Goal: Information Seeking & Learning: Learn about a topic

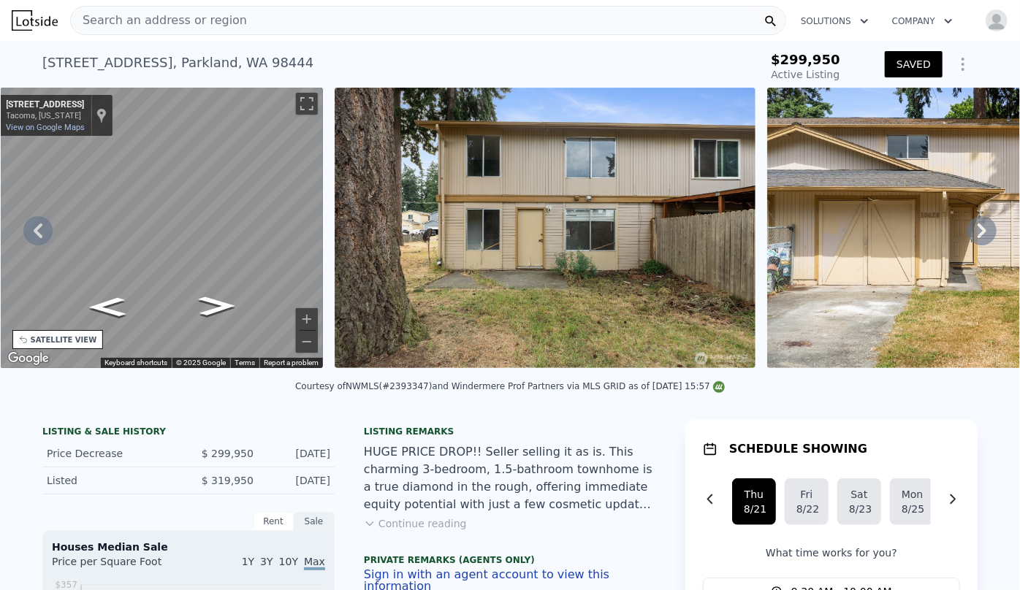
click at [985, 15] on img "button" at bounding box center [996, 20] width 23 height 23
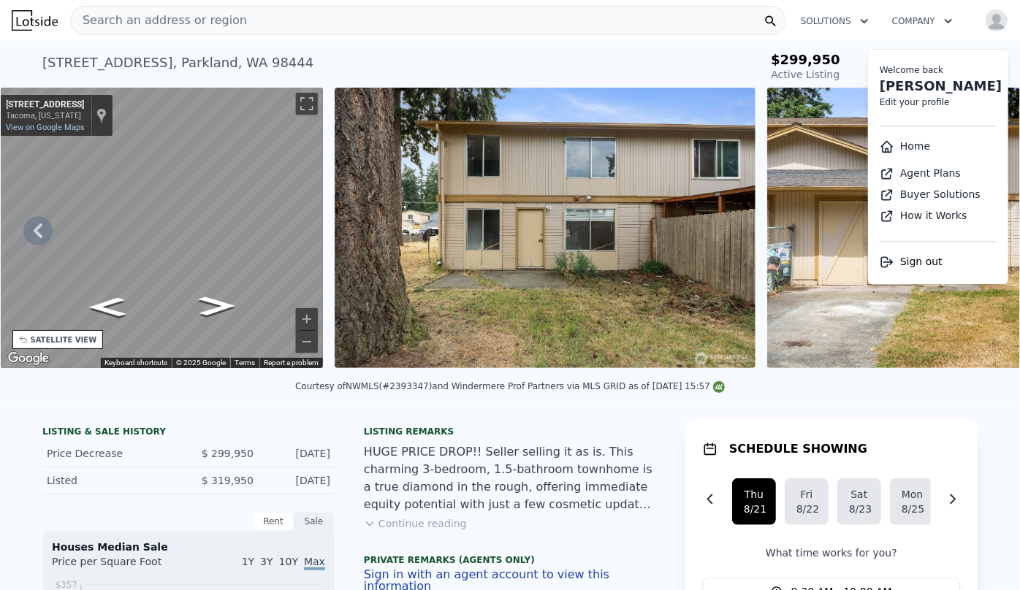
click at [904, 143] on link "Home" at bounding box center [905, 146] width 50 height 12
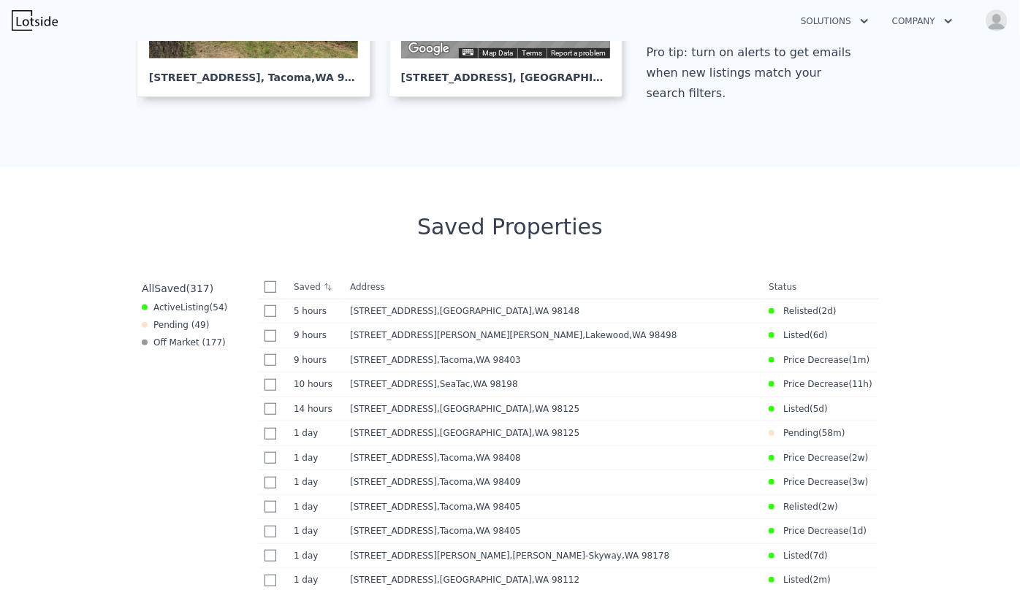
scroll to position [465, 0]
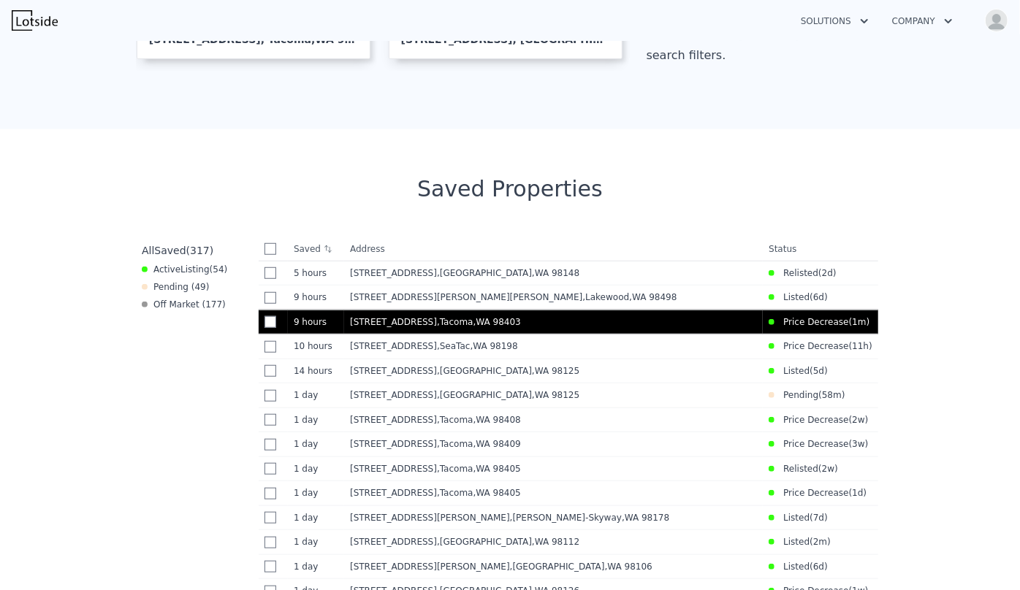
click at [652, 321] on div "640 N State St , Tacoma , WA 98403" at bounding box center [553, 322] width 407 height 12
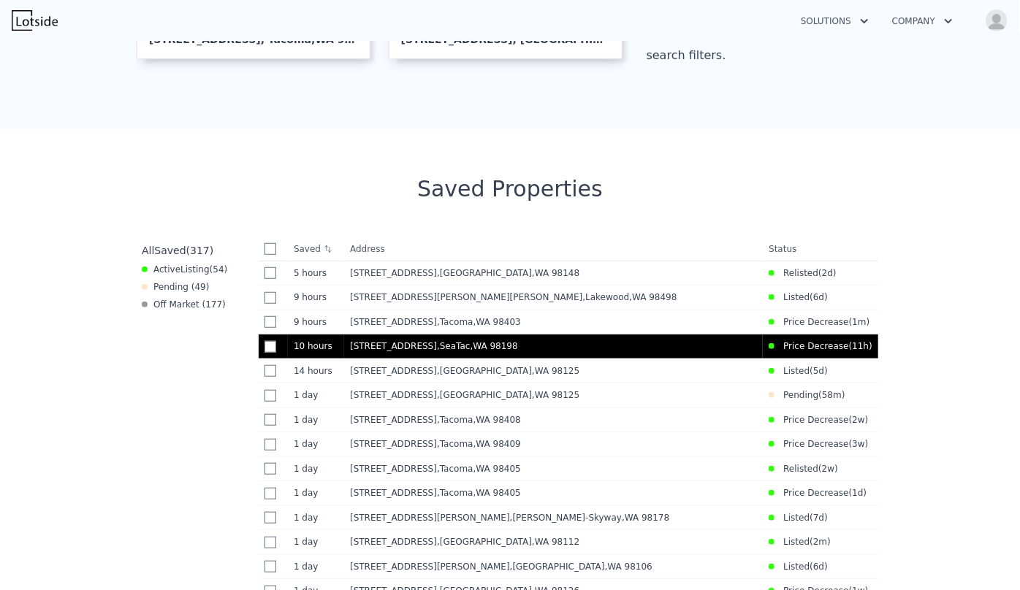
click at [504, 352] on div "20112 15th Ave S , SeaTac , WA 98198" at bounding box center [553, 346] width 407 height 12
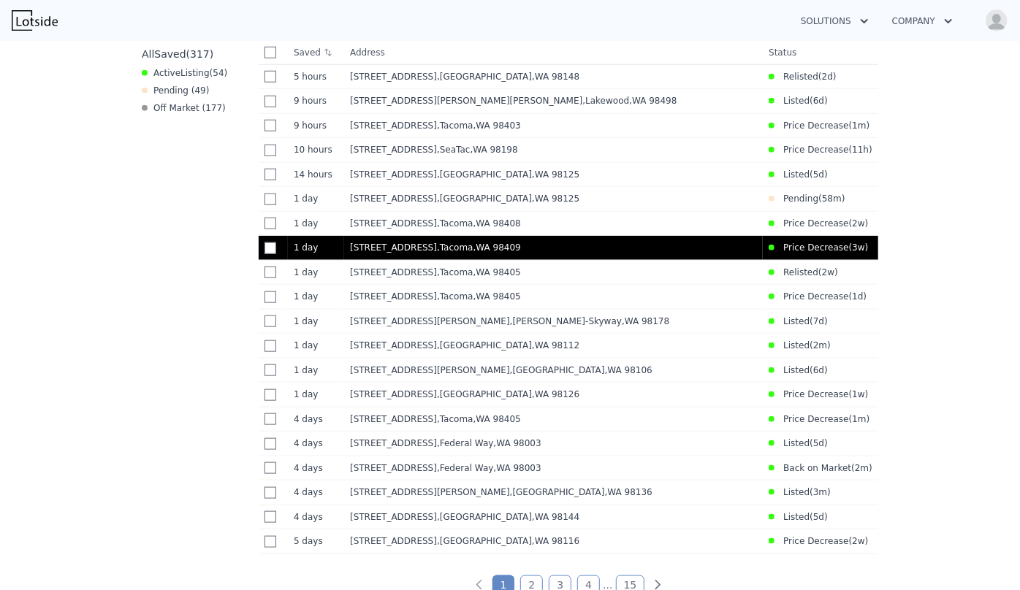
scroll to position [664, 0]
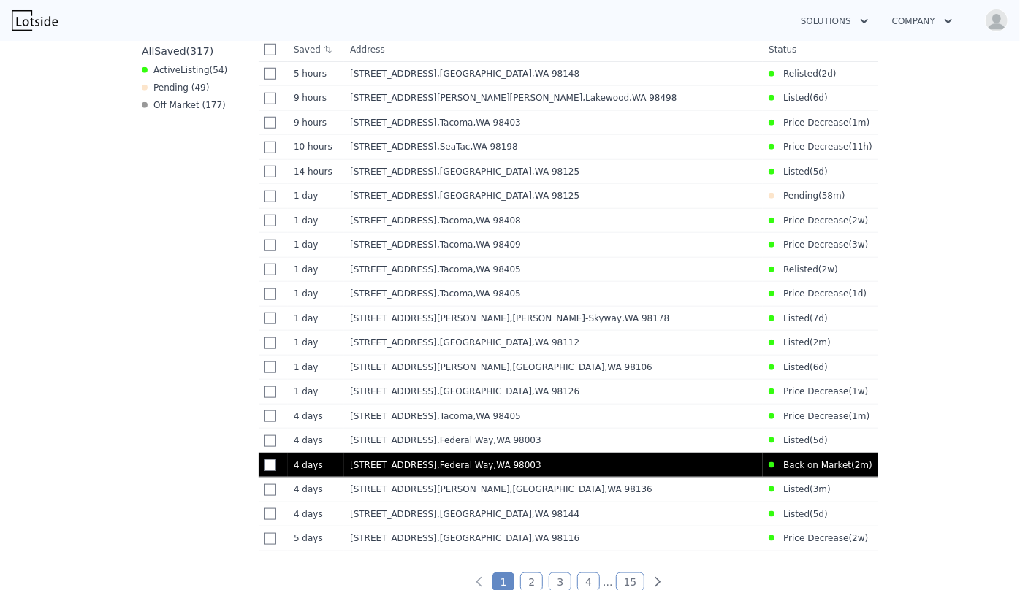
click at [606, 470] on td "27705 23rd Ave S , Federal Way , WA 98003" at bounding box center [553, 465] width 419 height 25
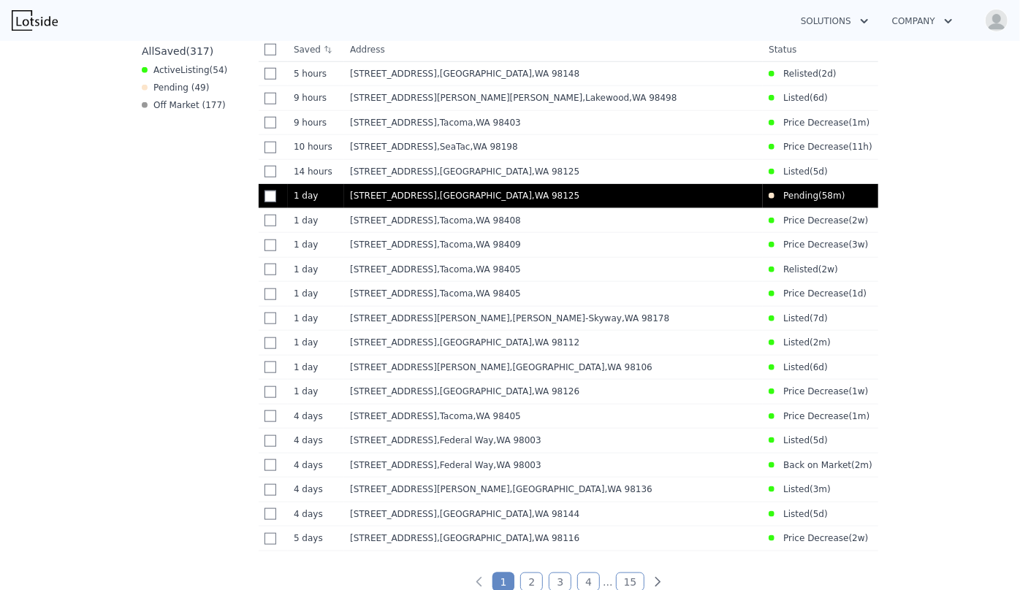
click at [532, 197] on span ", WA 98125" at bounding box center [555, 196] width 47 height 10
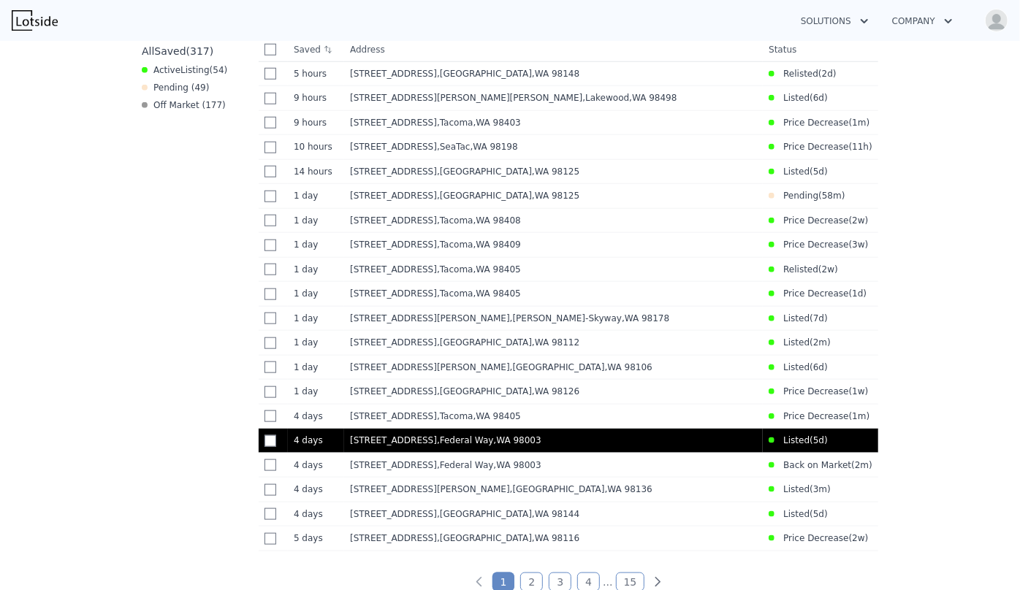
click at [650, 454] on td "[STREET_ADDRESS]" at bounding box center [553, 441] width 419 height 25
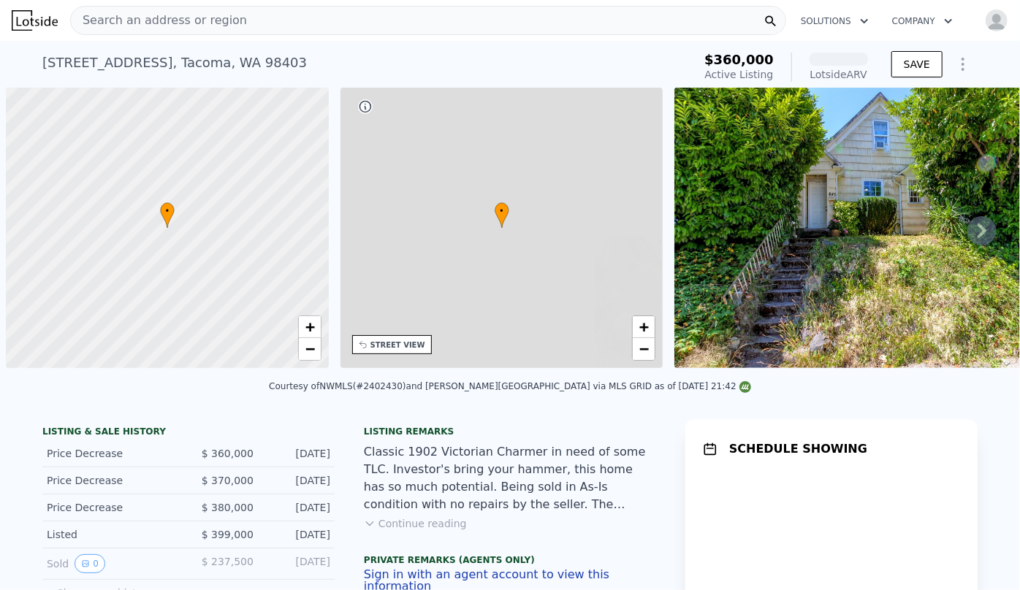
scroll to position [0, 6]
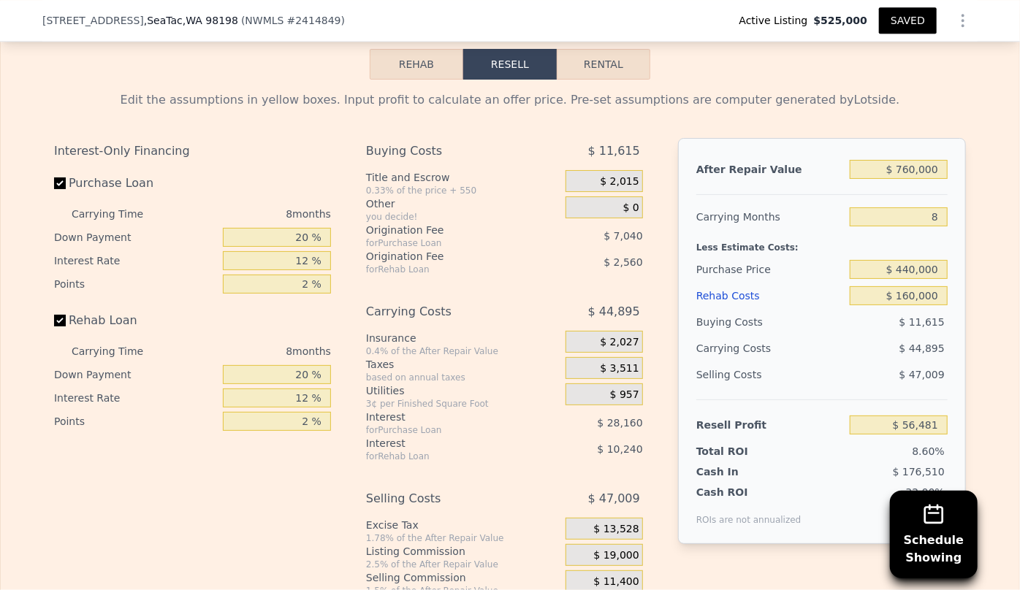
scroll to position [2186, 0]
click at [717, 300] on div "Rehab Costs" at bounding box center [770, 296] width 148 height 26
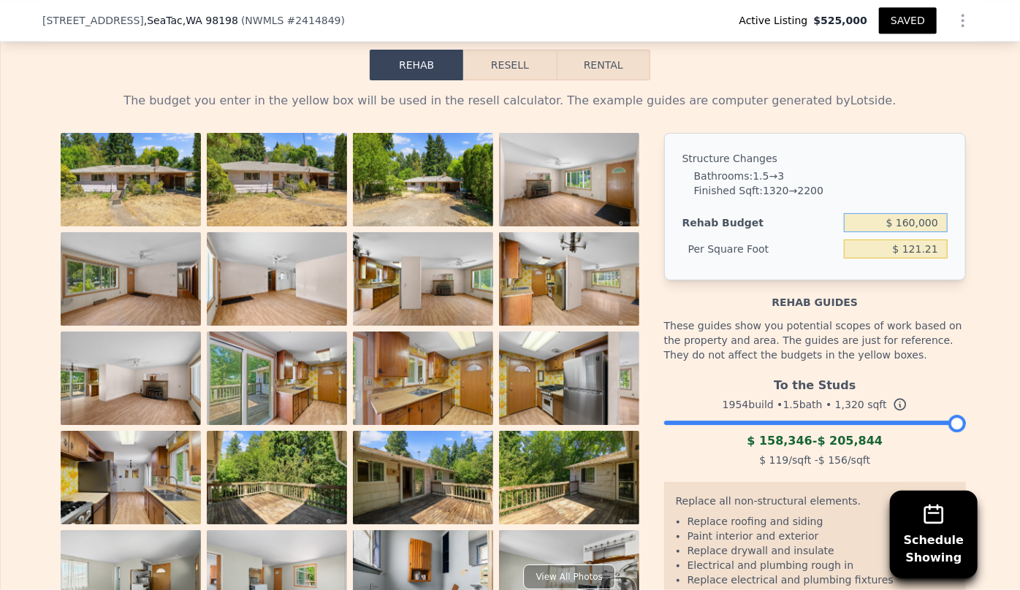
click at [907, 231] on input "$ 160,000" at bounding box center [896, 222] width 104 height 19
type input "$ 130,000"
click at [904, 166] on div "Structure Changes" at bounding box center [814, 158] width 265 height 15
type input "$ 98.48"
click at [912, 227] on input "$ 130,000" at bounding box center [896, 222] width 104 height 19
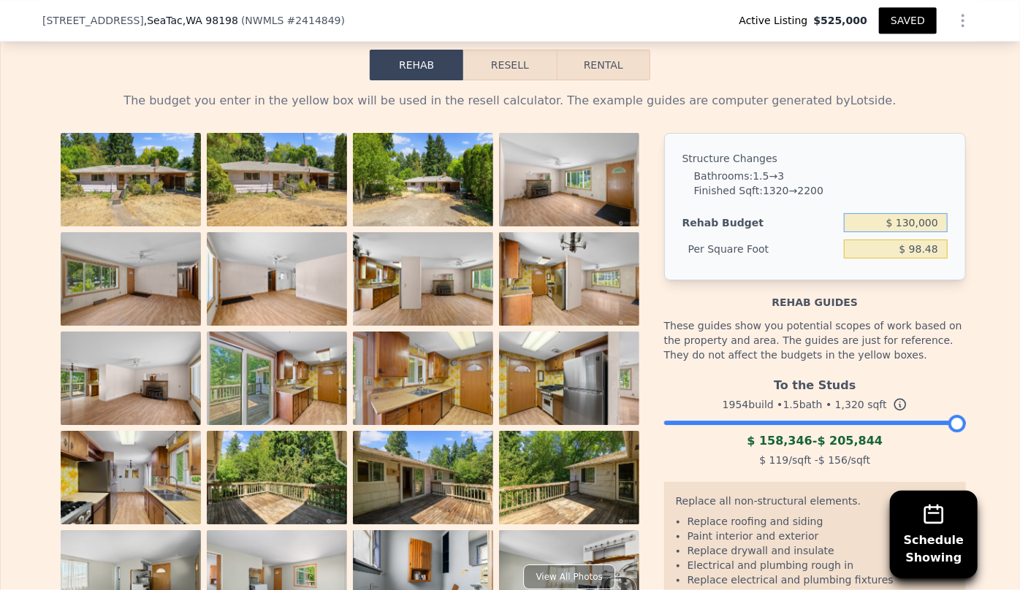
click at [522, 64] on button "Resell" at bounding box center [509, 65] width 93 height 31
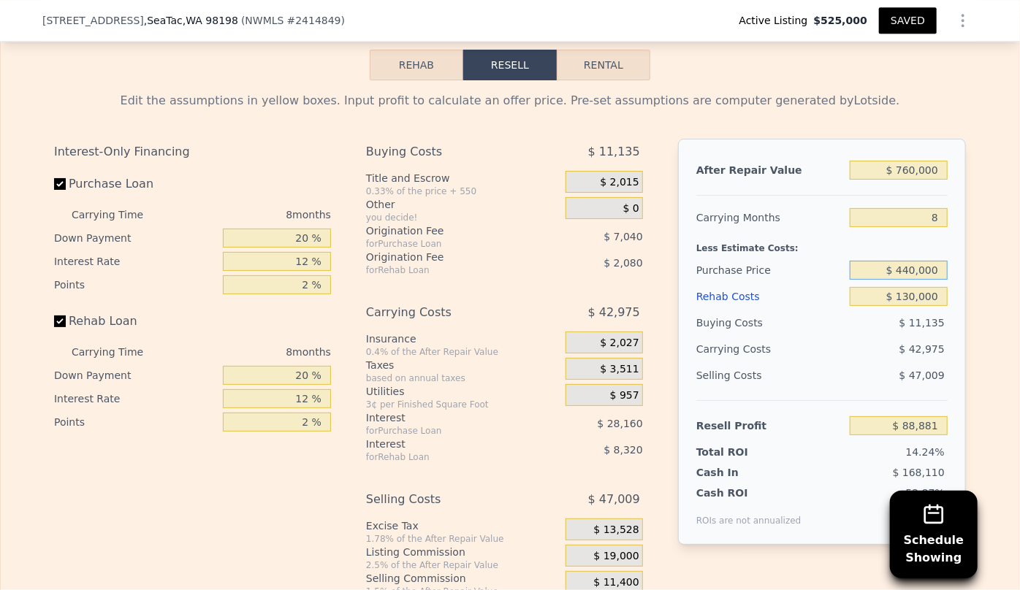
click at [910, 278] on input "$ 440,000" at bounding box center [899, 270] width 98 height 19
type input "$ 470,000"
click at [921, 348] on div "$ 42,975" at bounding box center [870, 349] width 154 height 26
type input "$ 56,381"
click at [935, 222] on input "8" at bounding box center [899, 217] width 98 height 19
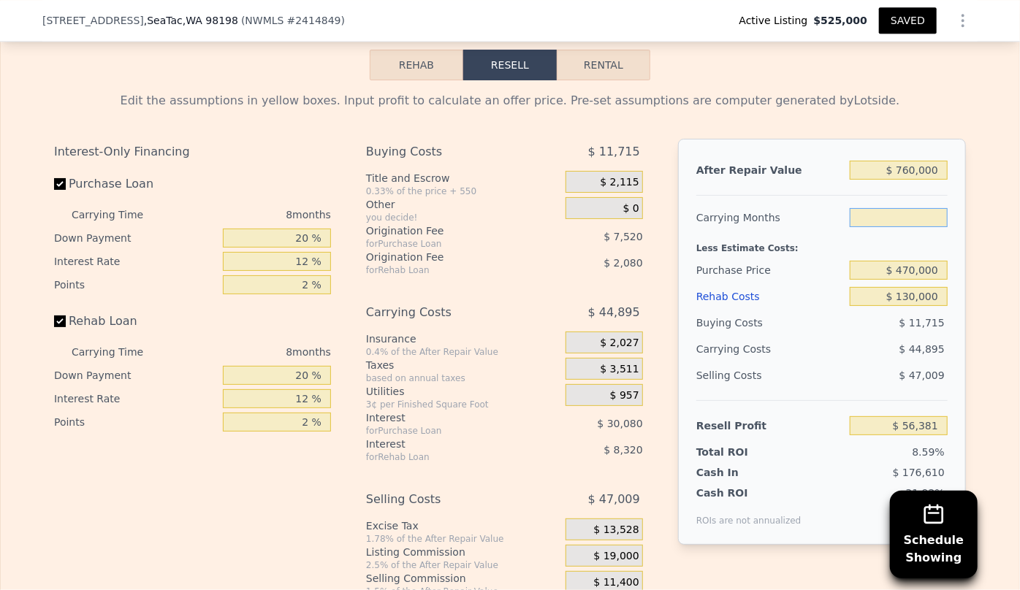
type input "6"
type input "$ 67,605"
type input "6"
click at [826, 282] on div "Purchase Price" at bounding box center [770, 270] width 148 height 26
click at [940, 226] on input "6" at bounding box center [899, 217] width 98 height 19
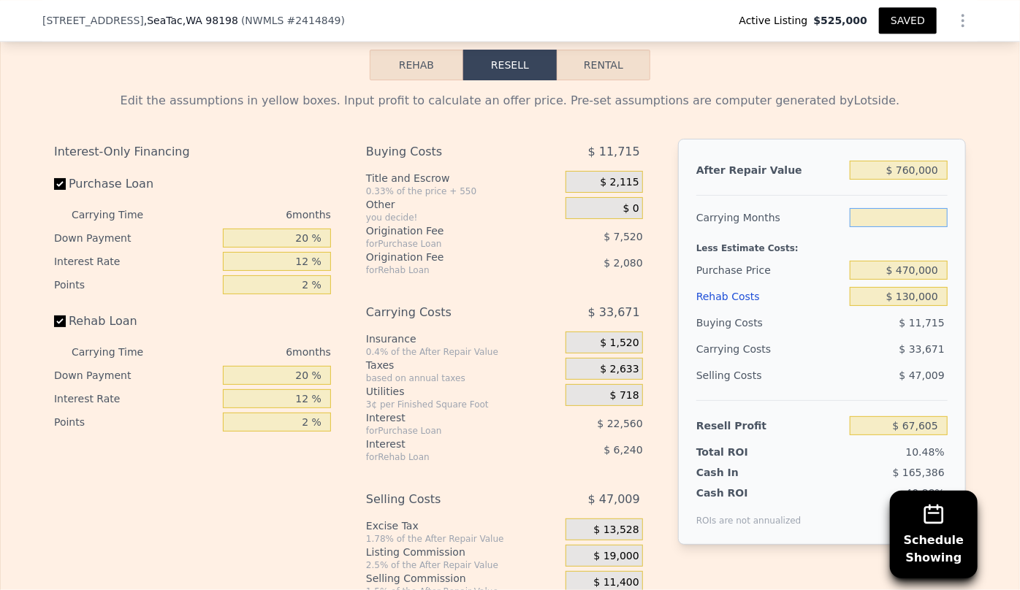
type input "8"
type input "$ 56,381"
type input "8"
click at [884, 335] on div "$ 11,715" at bounding box center [899, 323] width 99 height 26
click at [715, 303] on div "Rehab Costs" at bounding box center [770, 296] width 148 height 26
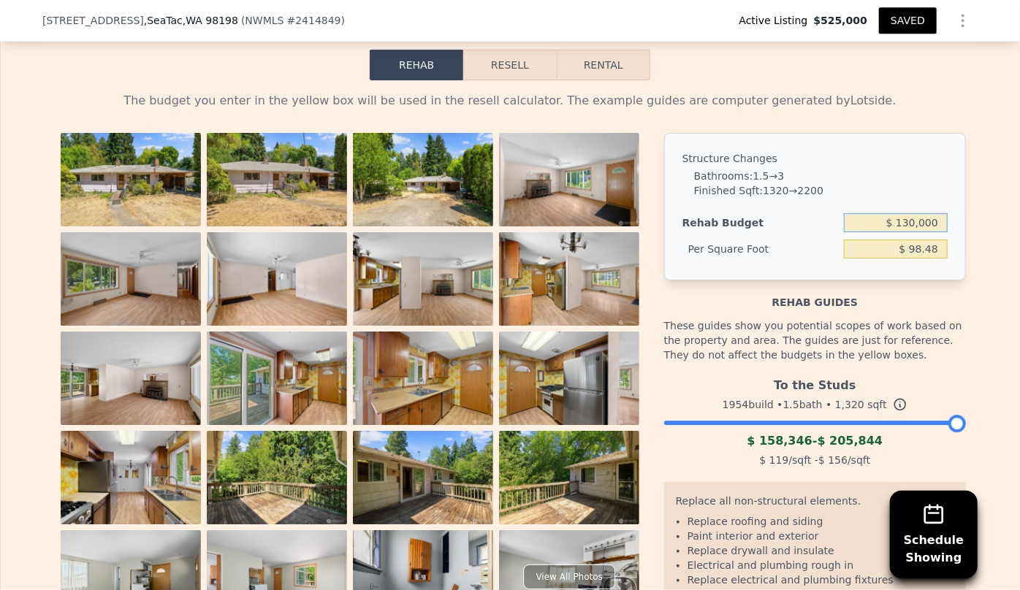
click at [907, 230] on input "$ 130,000" at bounding box center [896, 222] width 104 height 19
type input "$ 140,000"
click at [872, 118] on div "The budget you enter in the yellow box will be used in the resell calculator. T…" at bounding box center [510, 407] width 912 height 630
type input "$ 106.06"
click at [896, 117] on div "The budget you enter in the yellow box will be used in the resell calculator. T…" at bounding box center [510, 407] width 912 height 630
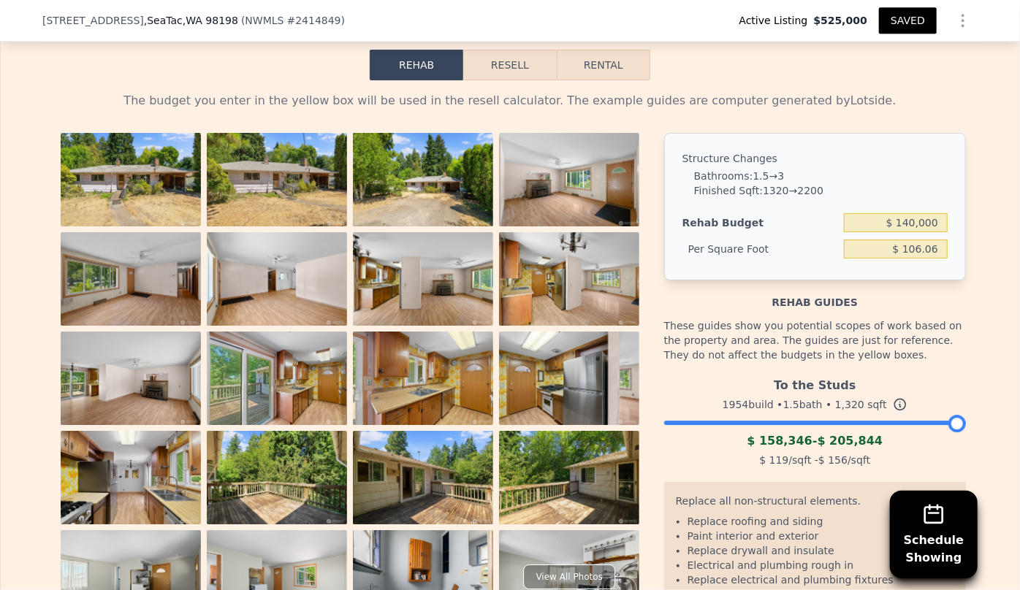
click at [527, 77] on button "Resell" at bounding box center [509, 65] width 93 height 31
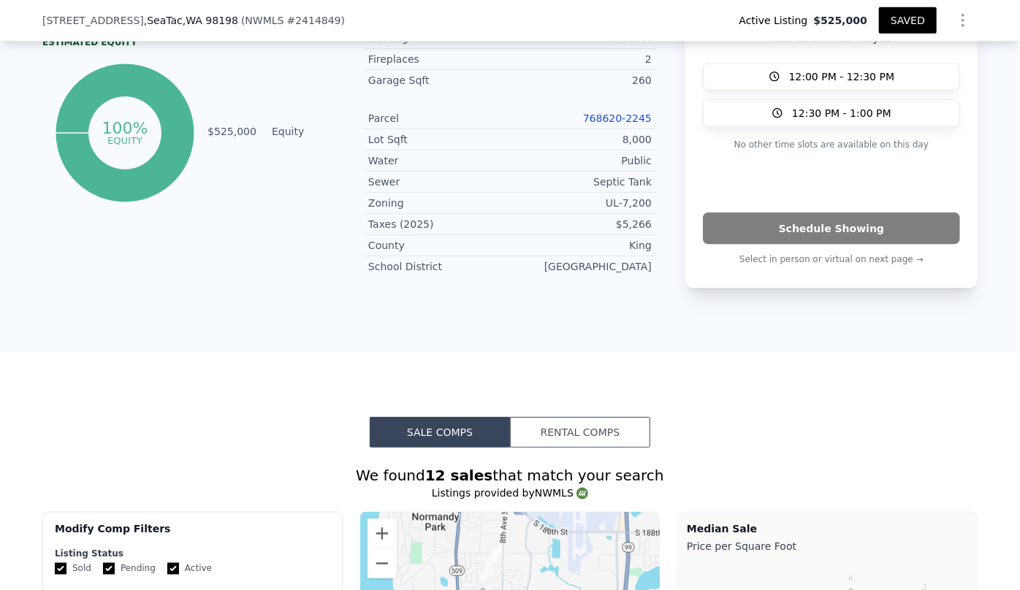
scroll to position [796, 0]
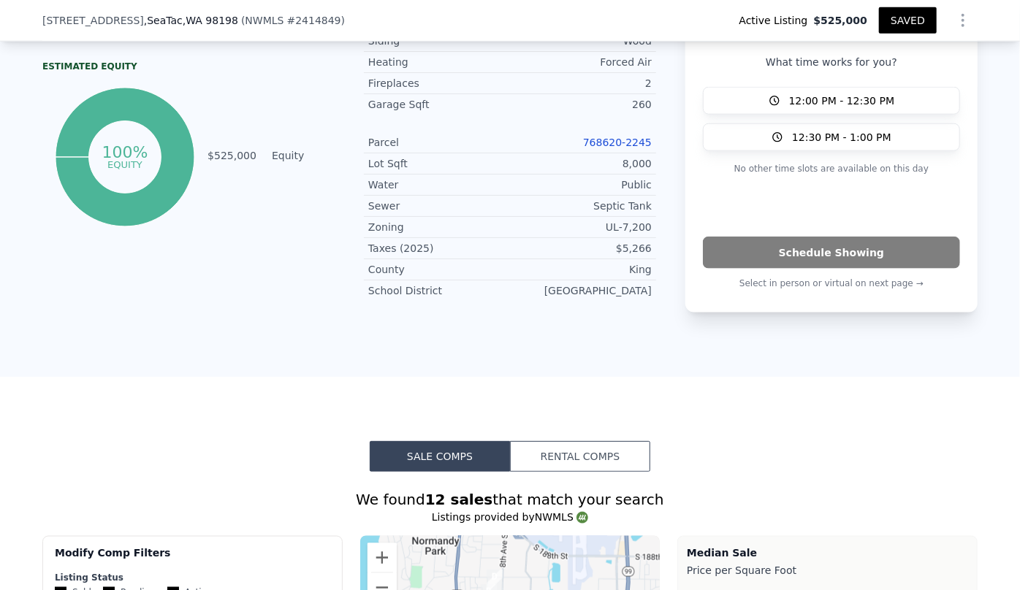
click at [606, 144] on link "768620-2245" at bounding box center [617, 143] width 69 height 12
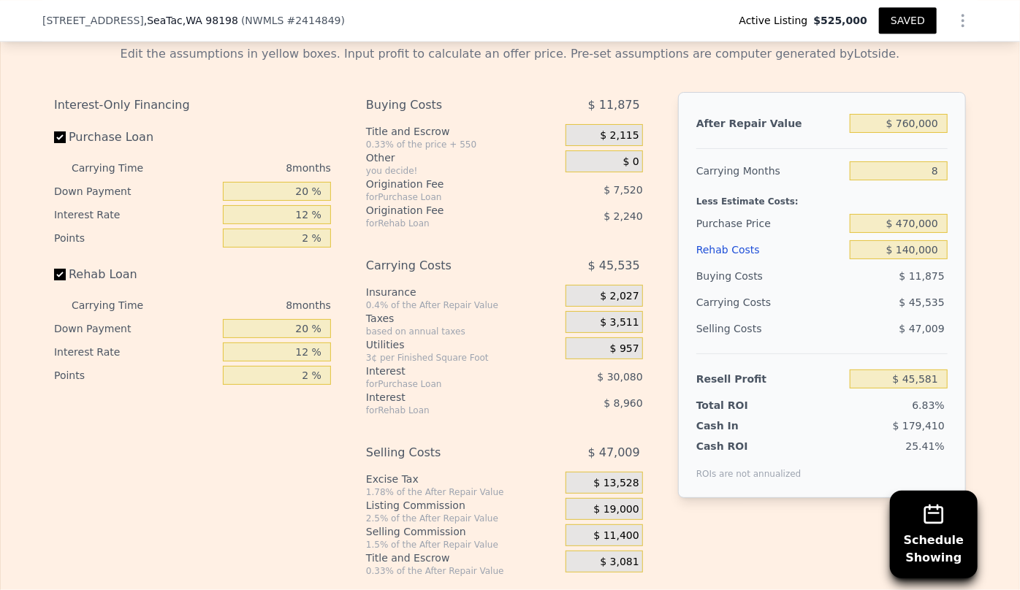
scroll to position [2252, 0]
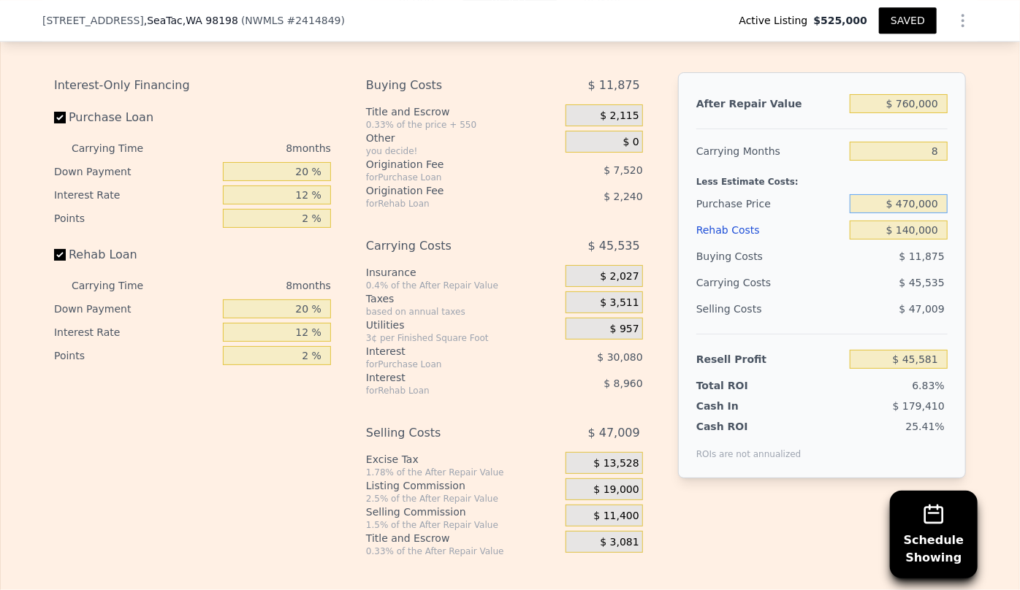
click at [910, 209] on input "$ 470,000" at bounding box center [899, 203] width 98 height 19
type input "$ 460,000"
click at [869, 285] on div "$ 45,535" at bounding box center [870, 283] width 154 height 26
type input "$ 56,414"
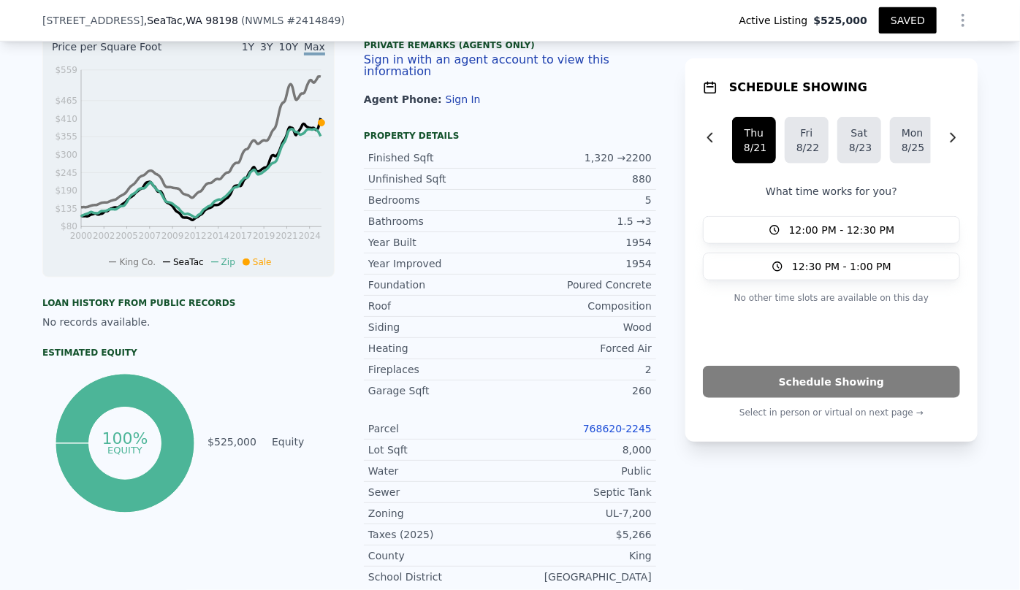
scroll to position [327, 0]
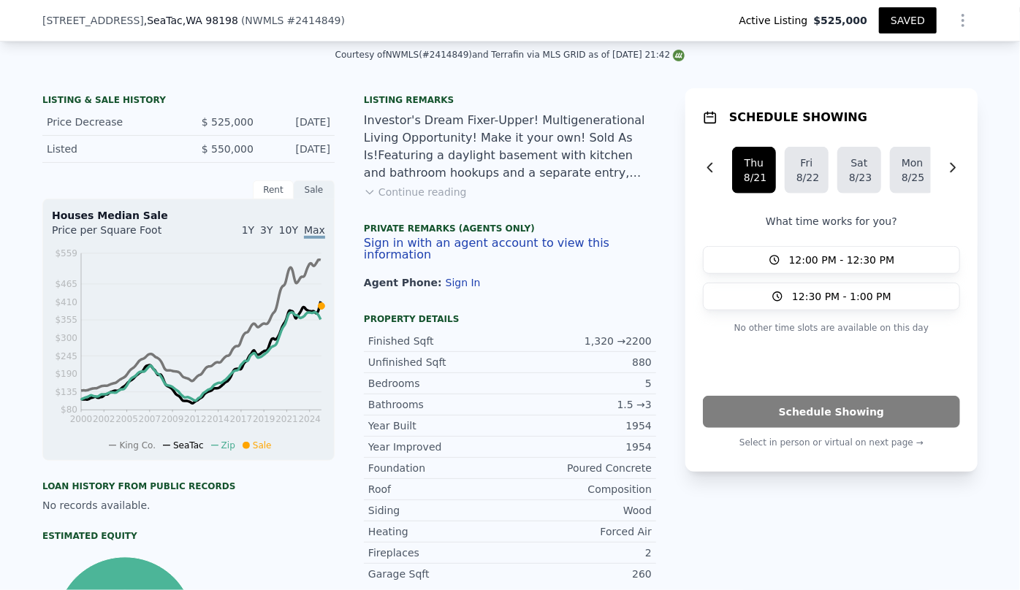
click at [912, 21] on button "SAVED" at bounding box center [908, 20] width 58 height 26
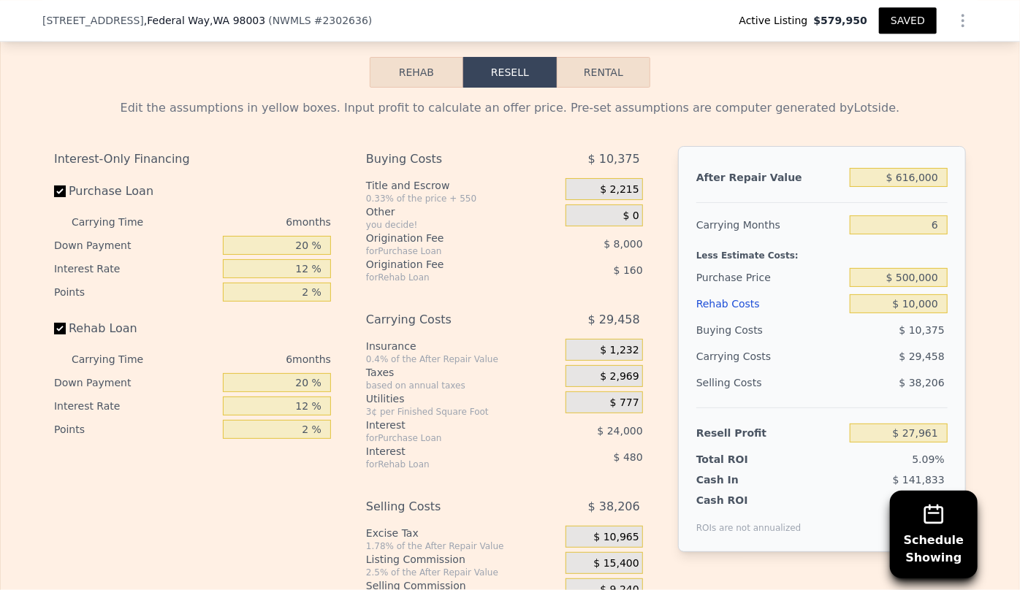
scroll to position [2319, 0]
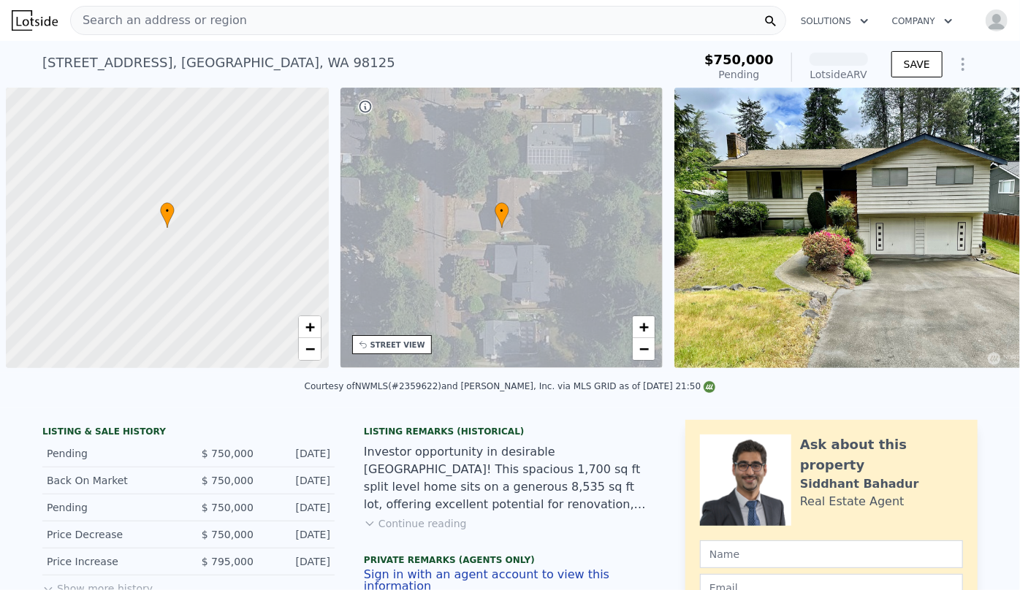
scroll to position [0, 6]
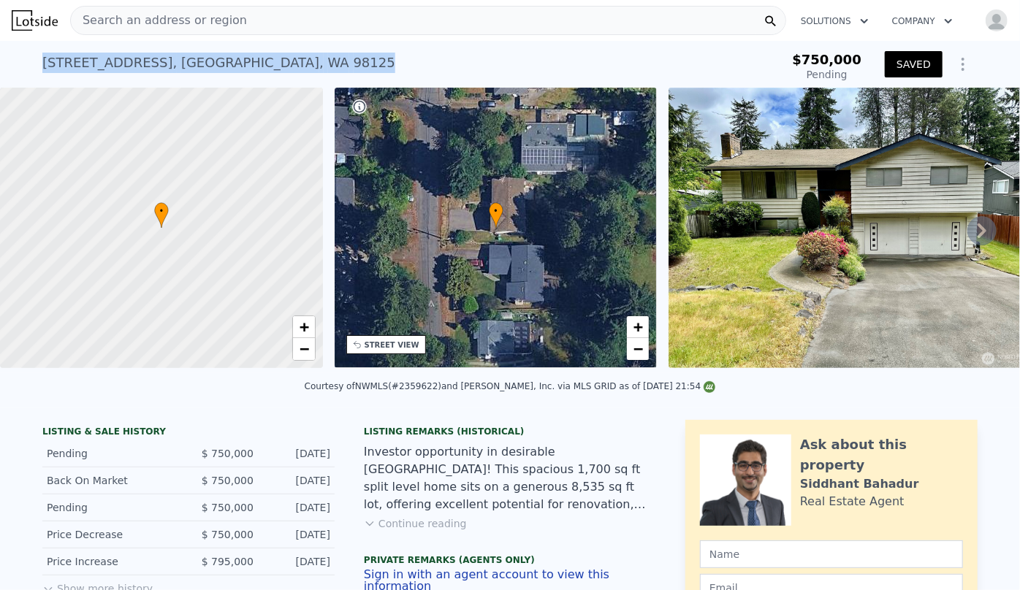
drag, startPoint x: 28, startPoint y: 58, endPoint x: 298, endPoint y: 74, distance: 270.7
click at [298, 74] on div "[STREET_ADDRESS] Pending $750,000 Pending SAVED" at bounding box center [510, 64] width 1020 height 47
copy div "[STREET_ADDRESS]"
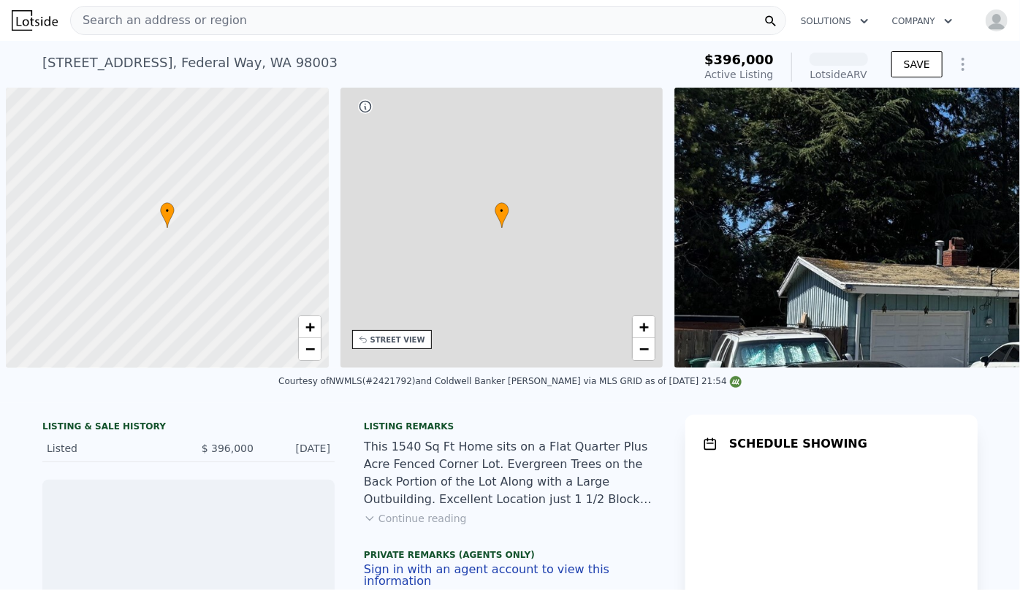
scroll to position [0, 6]
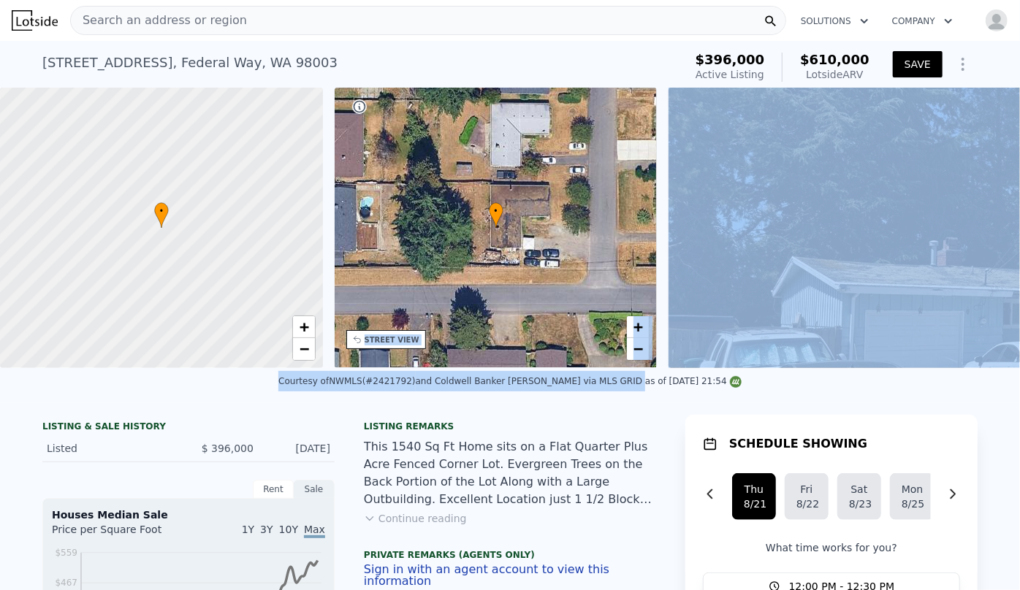
drag, startPoint x: 469, startPoint y: 378, endPoint x: 612, endPoint y: 392, distance: 143.9
click at [294, 387] on div "Courtesy of NWMLS (#2421792) and Coldwell Banker [PERSON_NAME] via MLS GRID as …" at bounding box center [510, 385] width 1020 height 35
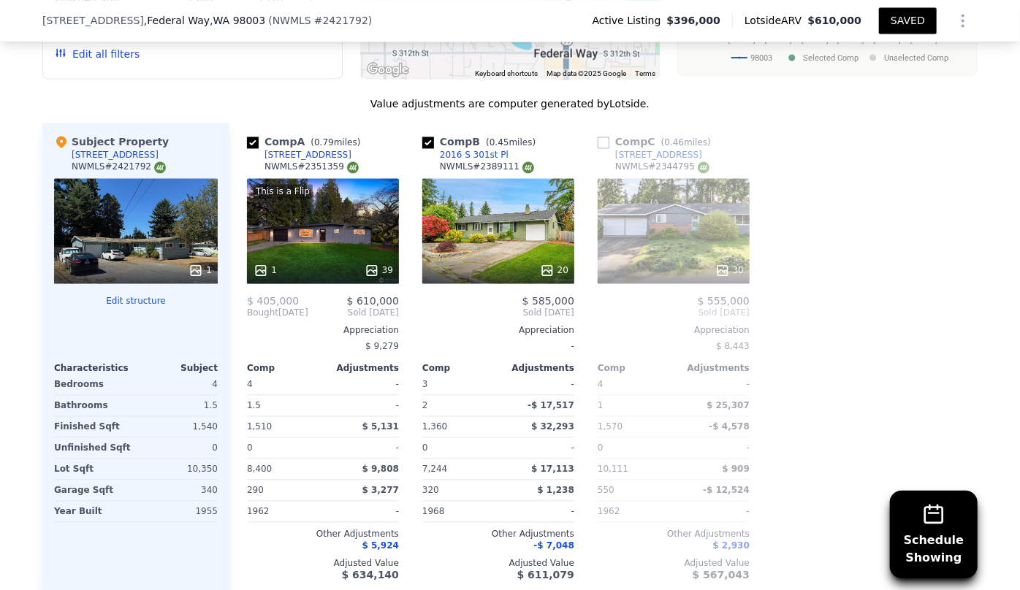
scroll to position [1455, 0]
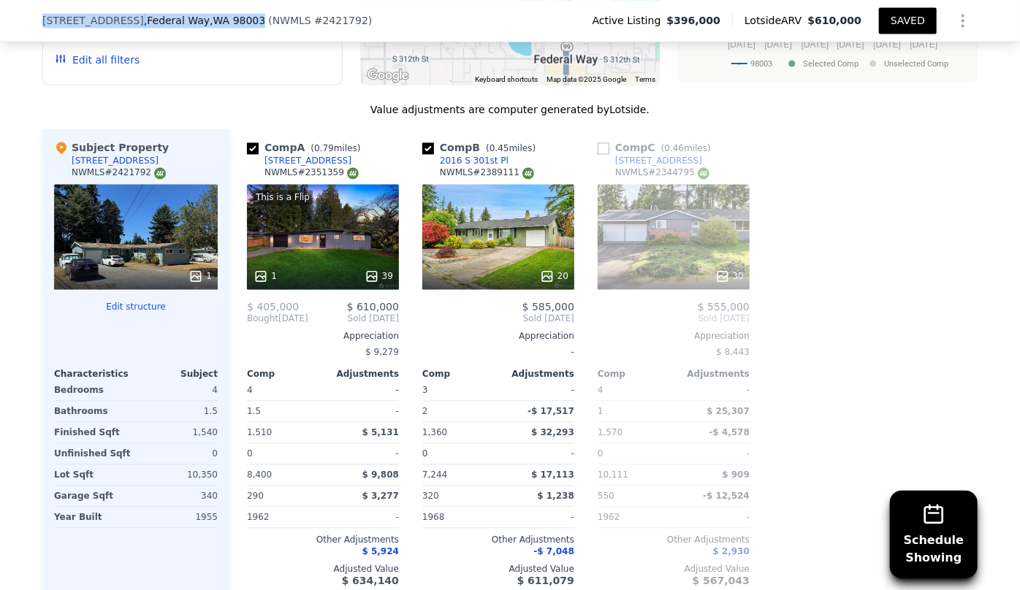
drag, startPoint x: 37, startPoint y: 18, endPoint x: 229, endPoint y: 32, distance: 192.6
click at [229, 32] on div "[STREET_ADDRESS] ( NWMLS # 2421792 ) Active Listing $396,000 Lotside ARV $610,0…" at bounding box center [509, 20] width 935 height 41
copy div "[STREET_ADDRESS]"
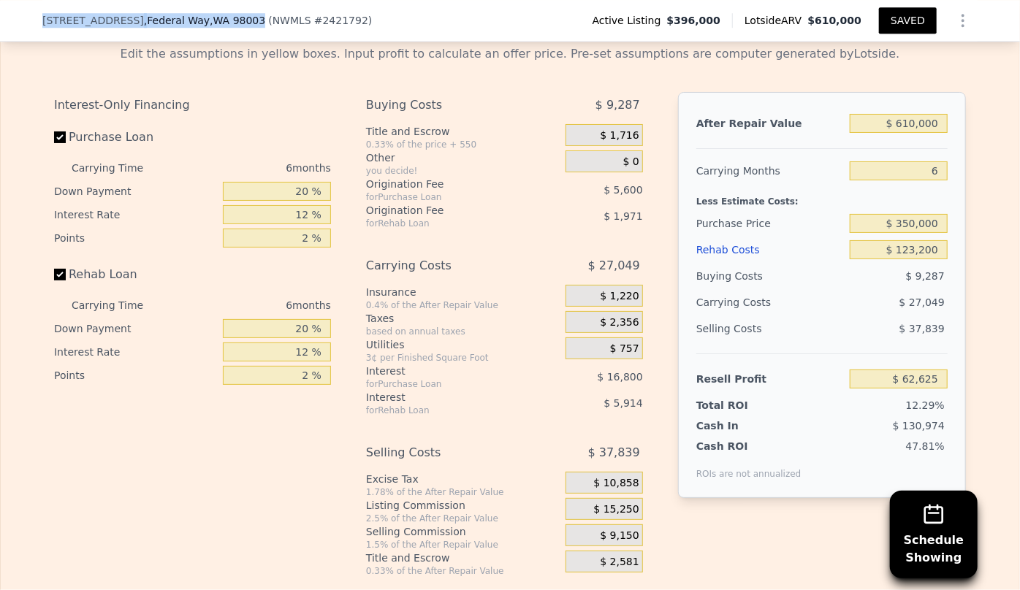
scroll to position [2252, 0]
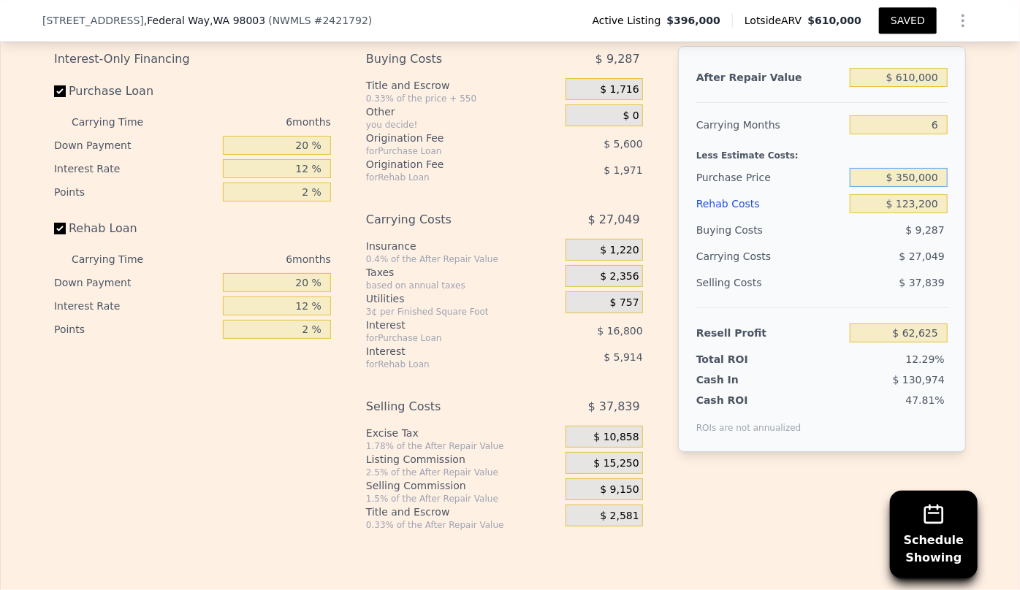
click at [908, 175] on input "$ 350,000" at bounding box center [899, 177] width 98 height 19
type input "$ 360,000"
click at [834, 278] on div "Selling Costs" at bounding box center [770, 283] width 148 height 26
type input "$ 51,952"
click at [722, 206] on div "Rehab Costs" at bounding box center [770, 204] width 148 height 26
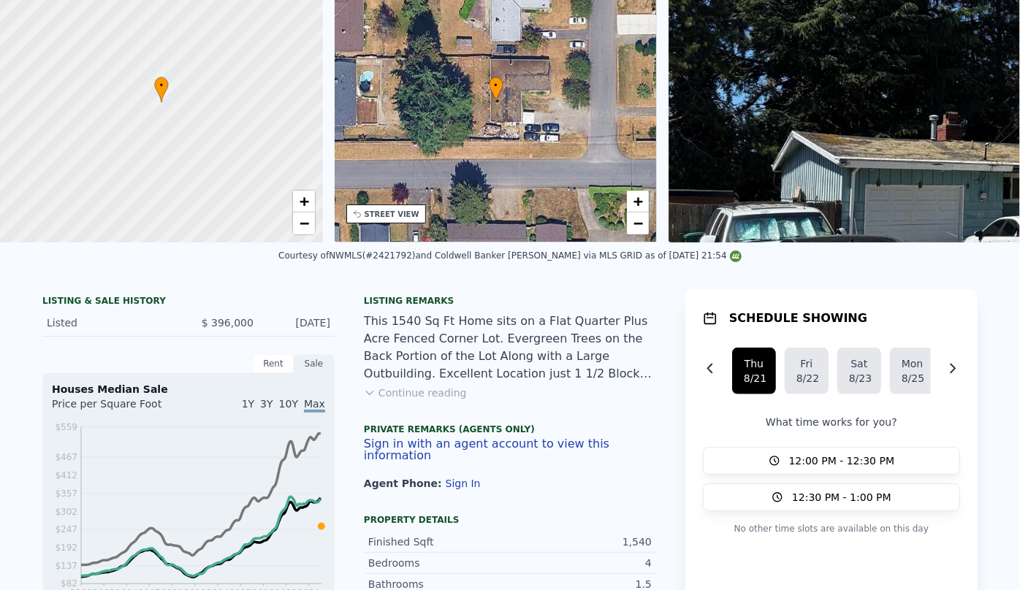
scroll to position [0, 0]
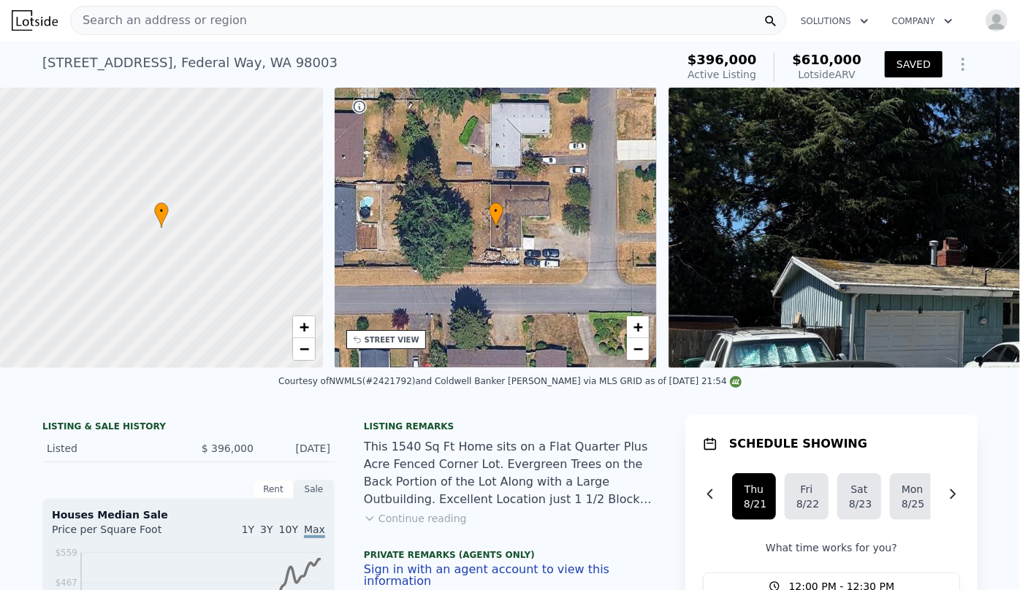
click at [154, 20] on span "Search an address or region" at bounding box center [159, 21] width 176 height 18
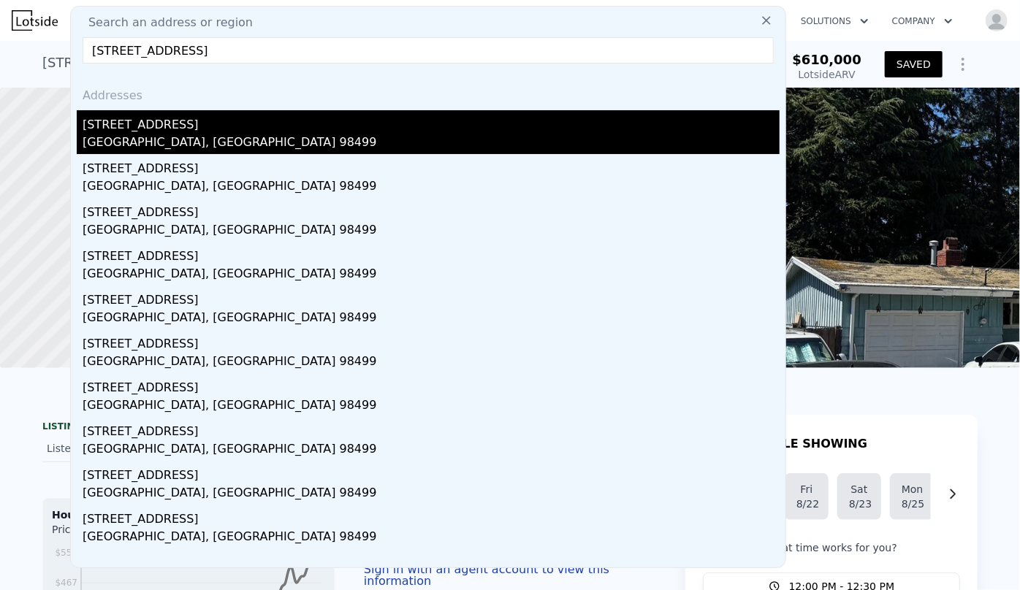
type input "[STREET_ADDRESS]"
click at [192, 138] on div "[GEOGRAPHIC_DATA], [GEOGRAPHIC_DATA] 98499" at bounding box center [431, 144] width 697 height 20
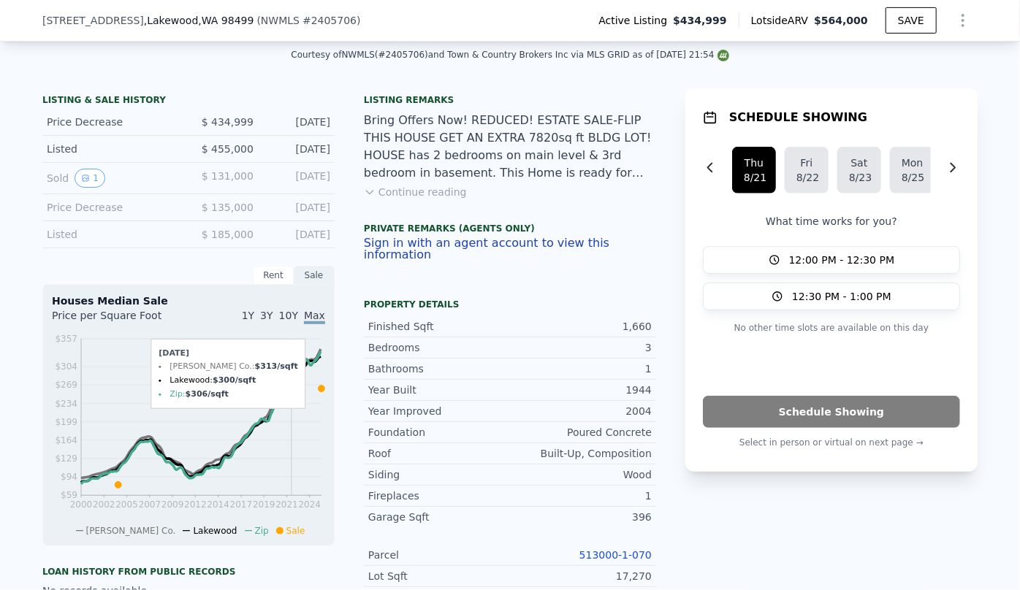
scroll to position [393, 0]
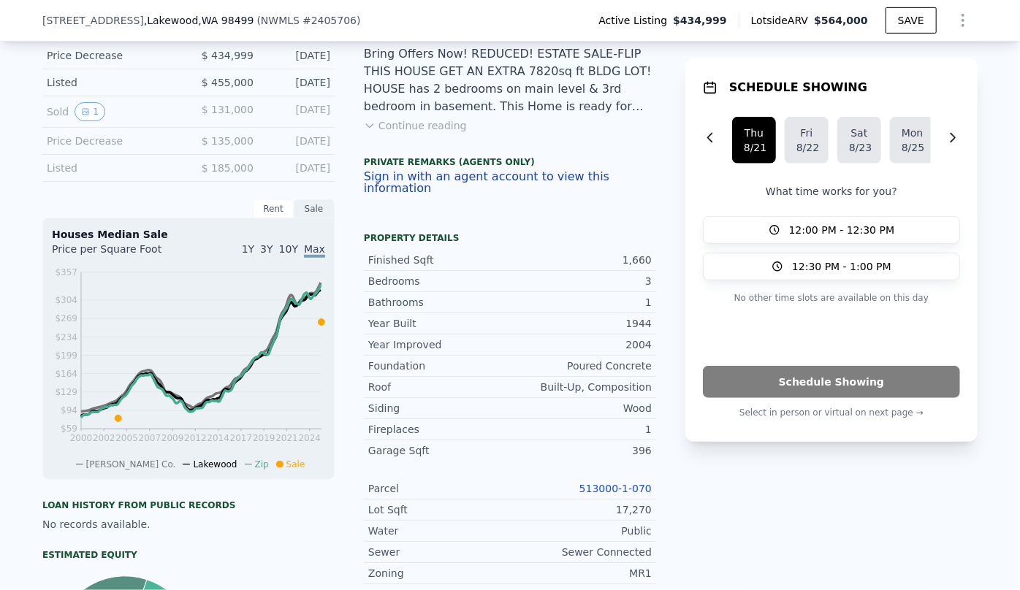
click at [606, 486] on link "513000-1-070" at bounding box center [615, 489] width 72 height 12
